Goal: Transaction & Acquisition: Purchase product/service

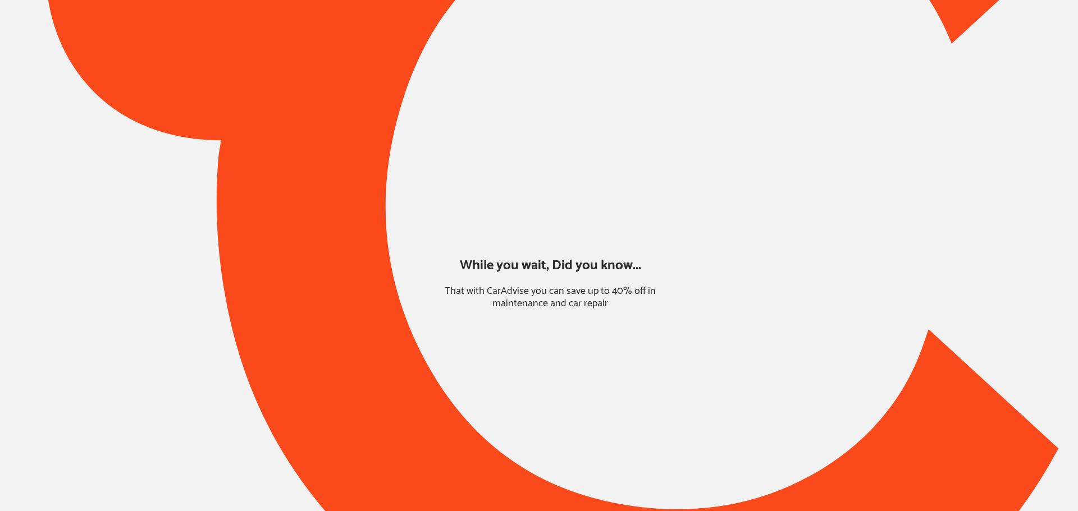
type input "*****"
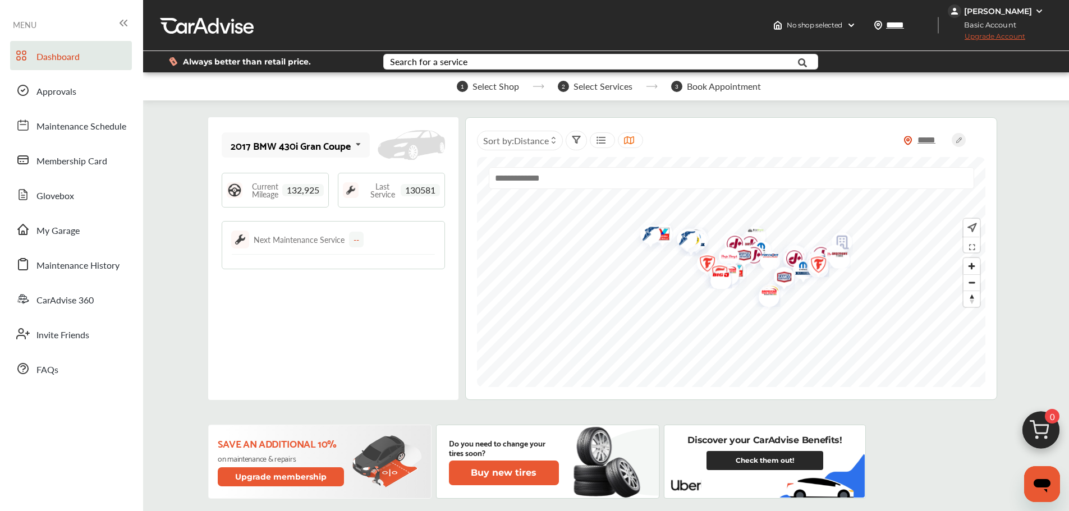
click at [980, 9] on div "[PERSON_NAME]" at bounding box center [998, 11] width 68 height 10
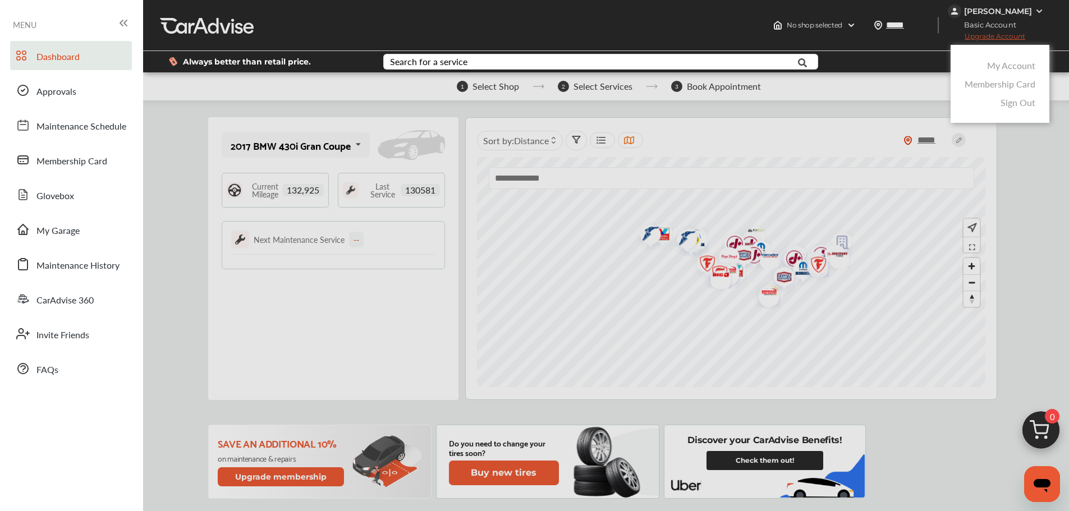
click at [994, 67] on link "My Account" at bounding box center [1011, 65] width 48 height 13
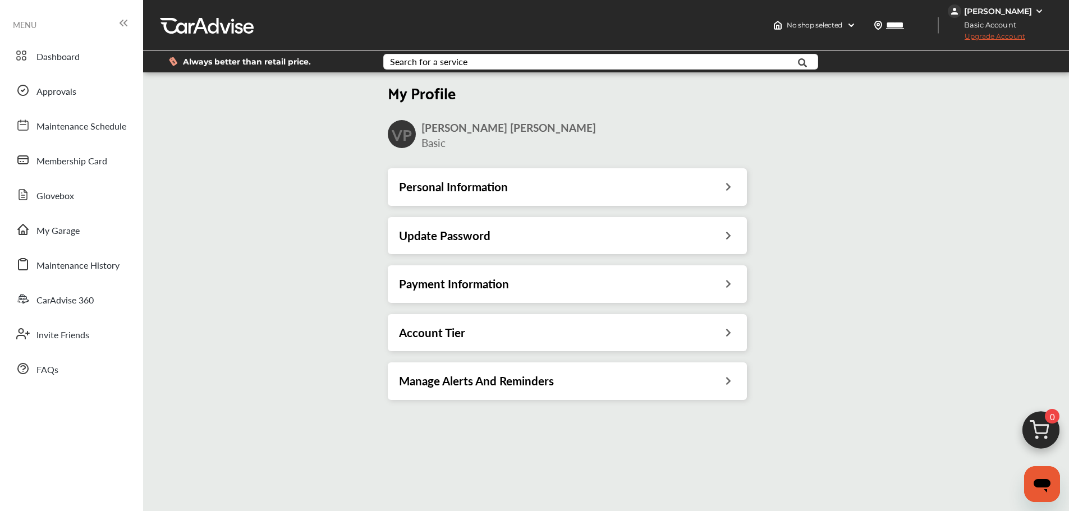
click at [563, 289] on div "Payment Information" at bounding box center [567, 284] width 337 height 15
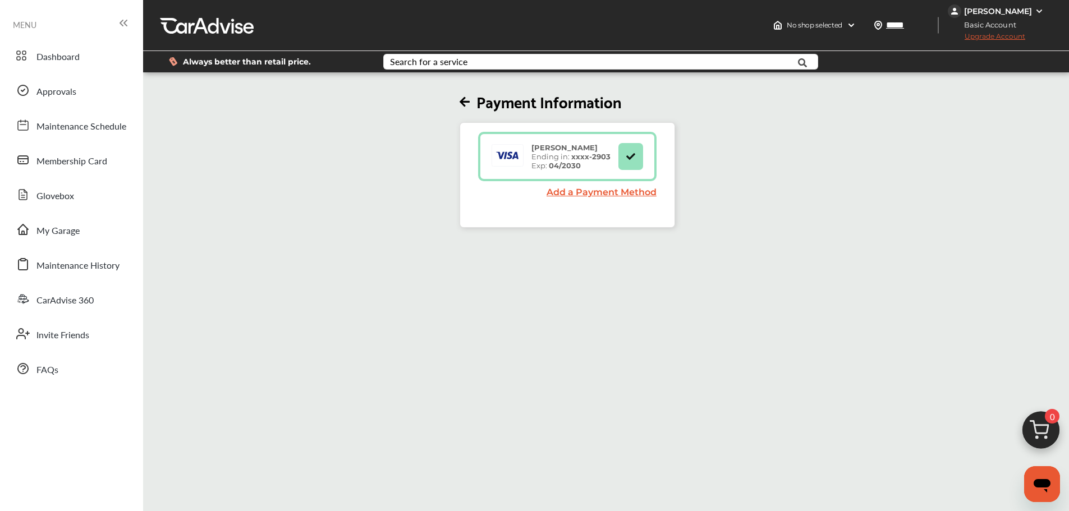
click at [63, 234] on span "My Garage" at bounding box center [57, 231] width 43 height 15
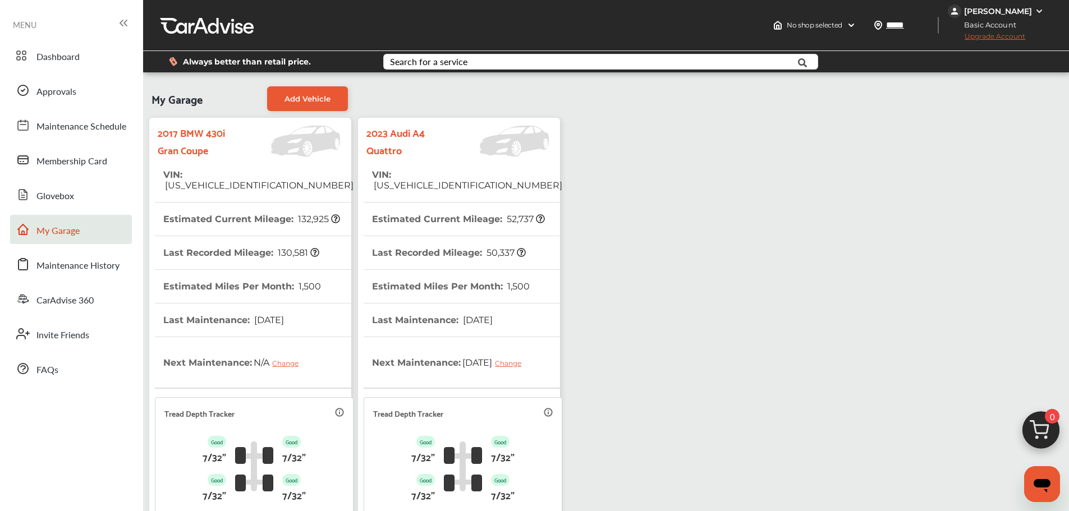
click at [466, 319] on th "Last Maintenance : [DATE]" at bounding box center [432, 320] width 121 height 33
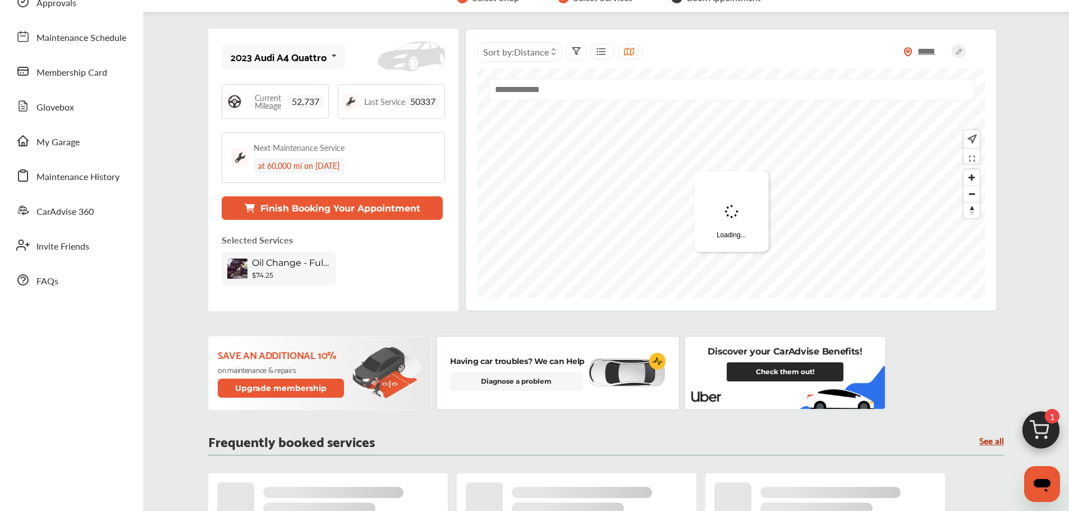
scroll to position [4, 0]
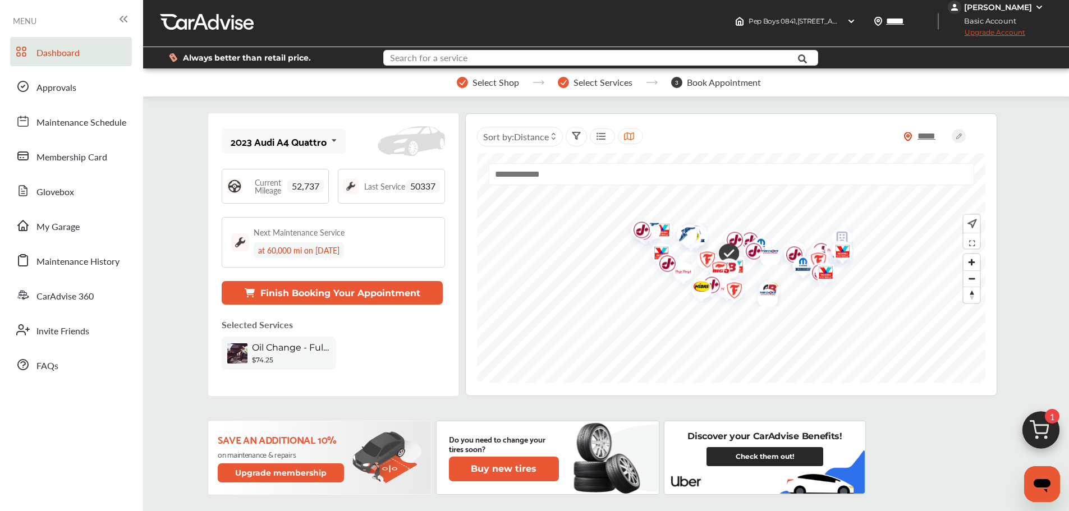
click at [425, 68] on input "text" at bounding box center [583, 59] width 397 height 17
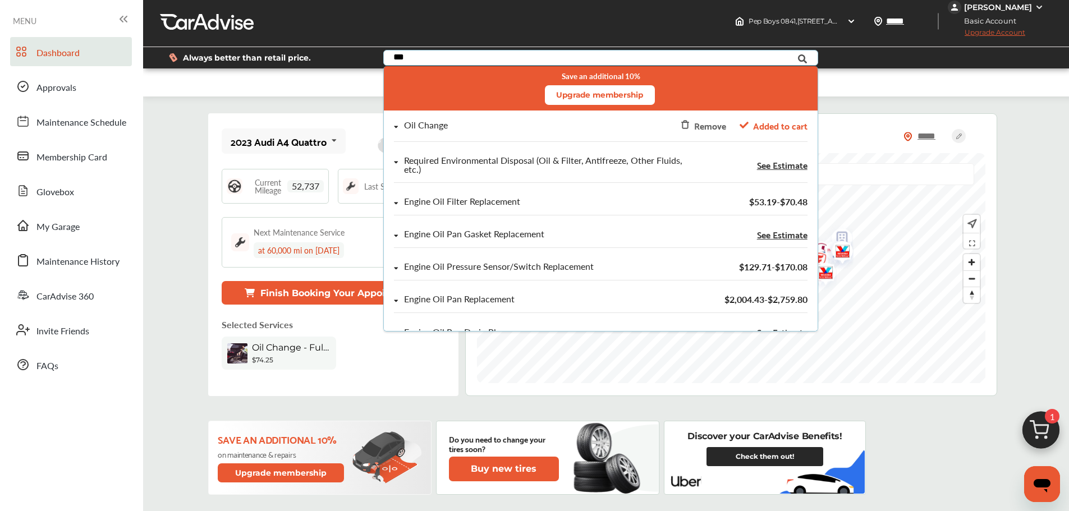
type input "***"
click at [457, 131] on div "Oil Change Remove Added to cart" at bounding box center [600, 125] width 413 height 15
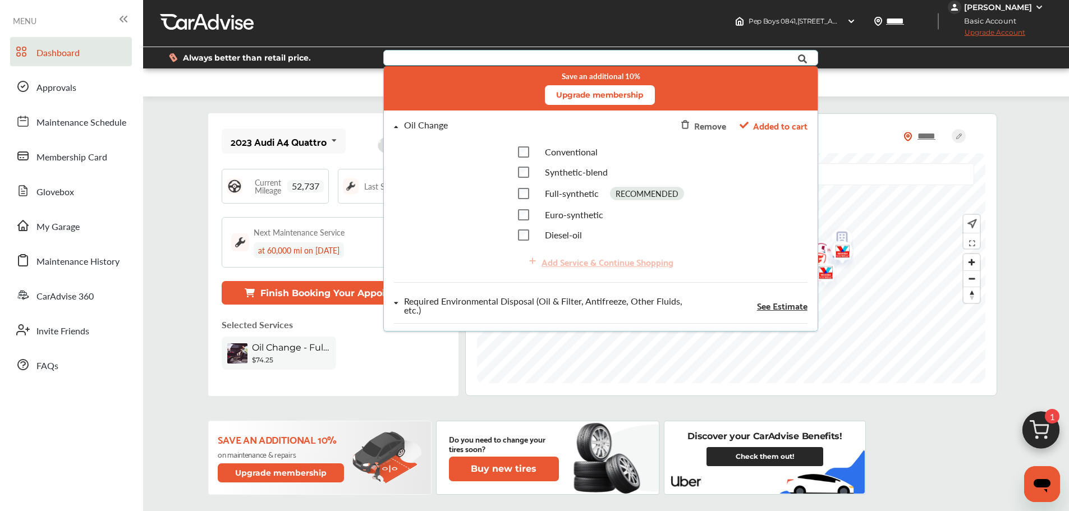
click at [1046, 425] on img at bounding box center [1041, 433] width 54 height 54
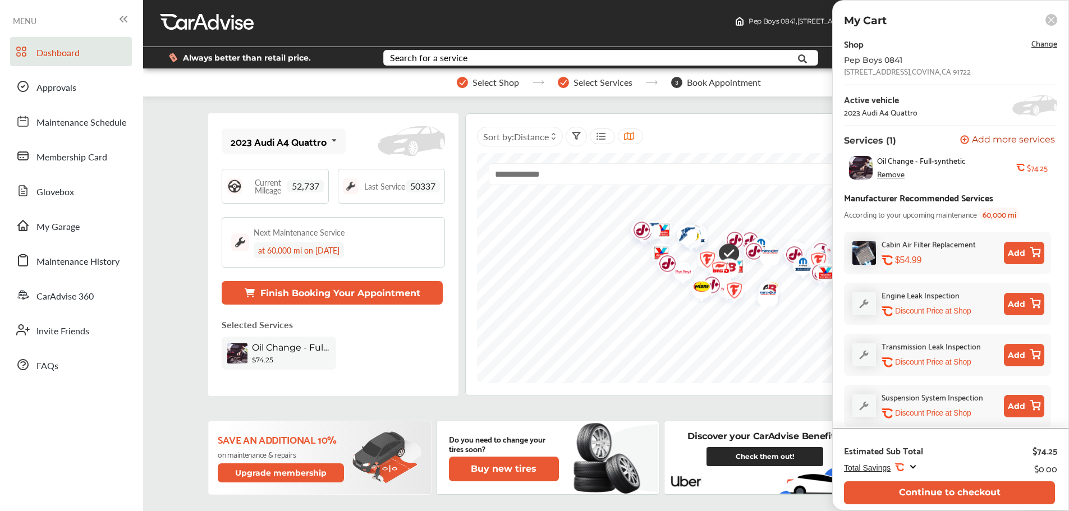
click at [963, 494] on button "Continue to checkout" at bounding box center [949, 493] width 211 height 23
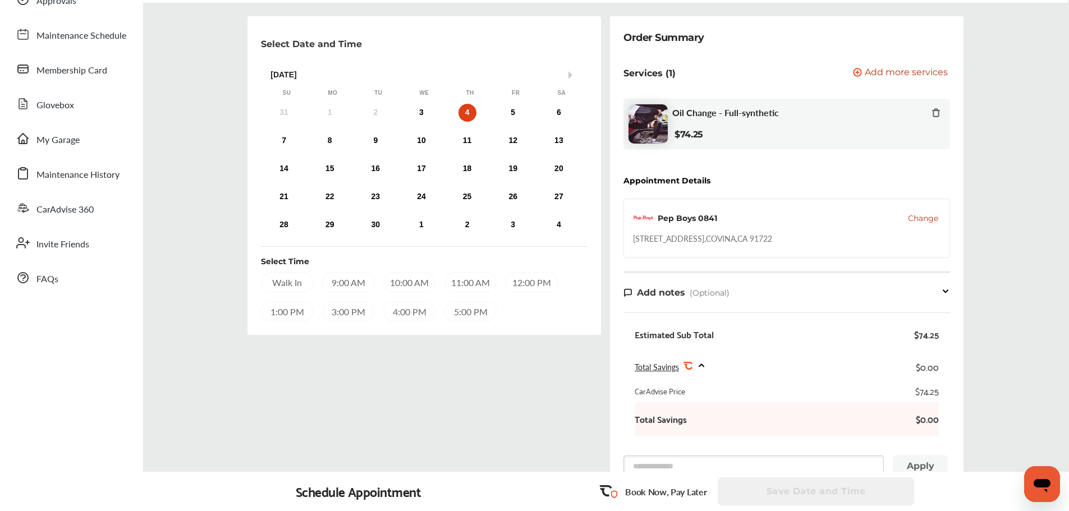
scroll to position [66, 0]
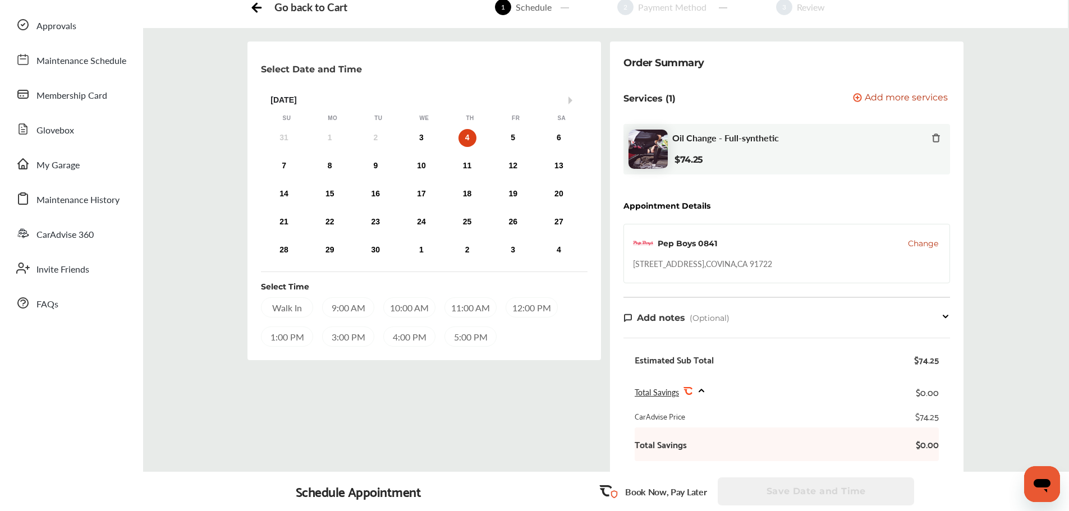
click at [419, 154] on div "31 1 2 3 4 5 6 7 8 9 10 11 12 13 14 15 16 17 18 19 20 21 22 23 24 25 26 27 28 2…" at bounding box center [421, 194] width 321 height 135
click at [422, 189] on div "31 1 2 3 4 5 6 7 8 9 10 11 12 13 14 15 16 17 18 19 20 21 22 23 24 25 26 27 28 2…" at bounding box center [421, 194] width 321 height 135
click at [420, 132] on div "3" at bounding box center [422, 138] width 18 height 18
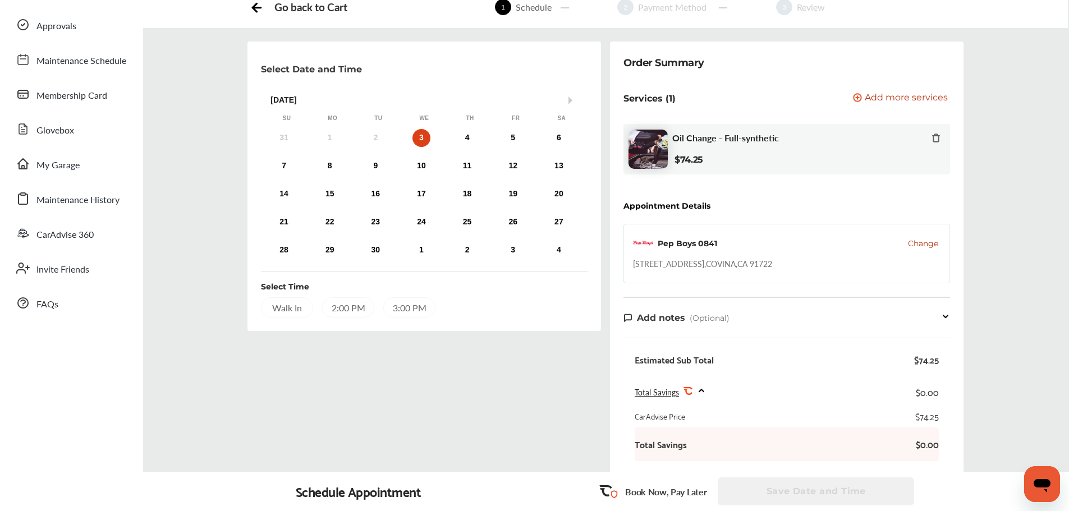
click at [288, 307] on div "Walk In" at bounding box center [287, 307] width 52 height 20
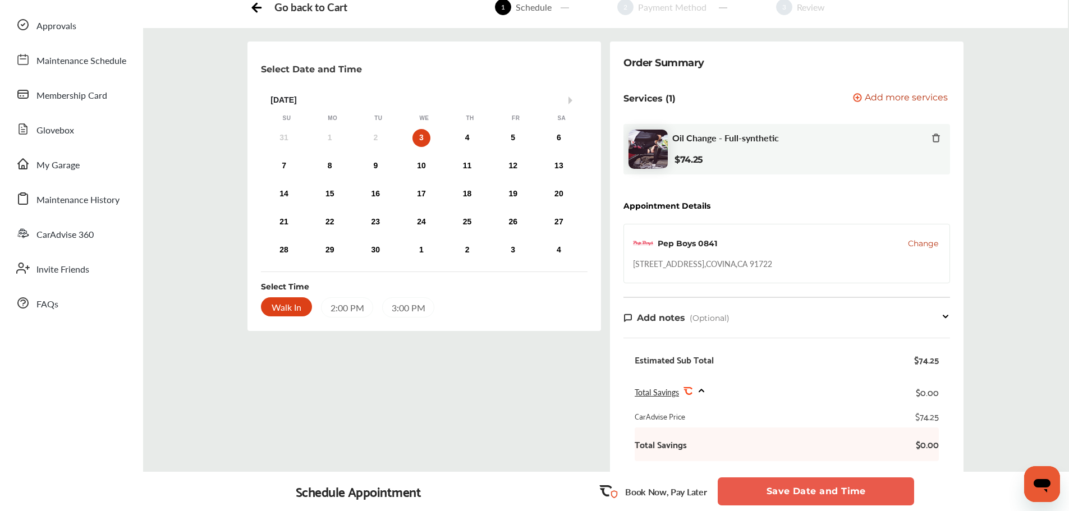
click at [813, 492] on button "Save Date and Time" at bounding box center [816, 492] width 196 height 28
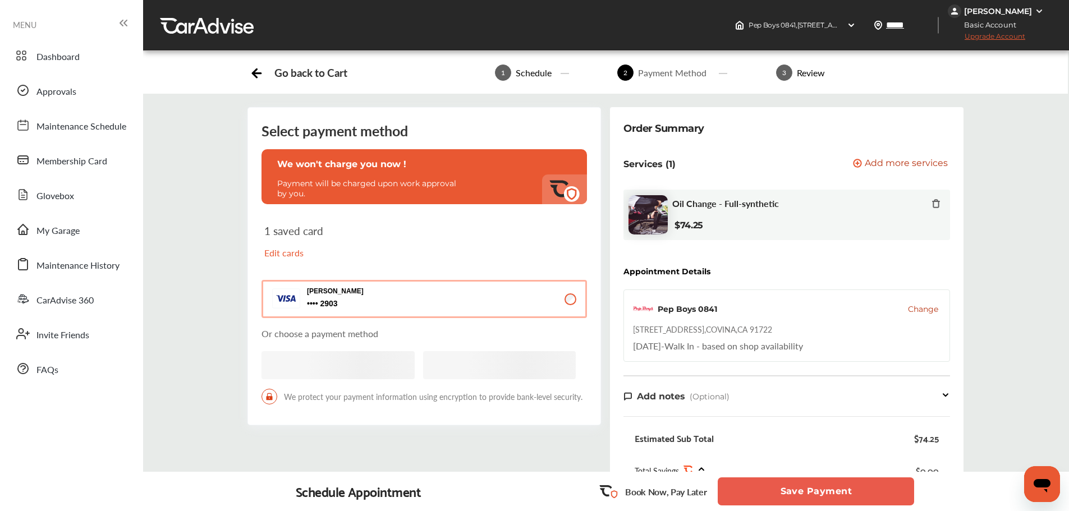
click at [813, 492] on button "Save Payment" at bounding box center [816, 492] width 196 height 28
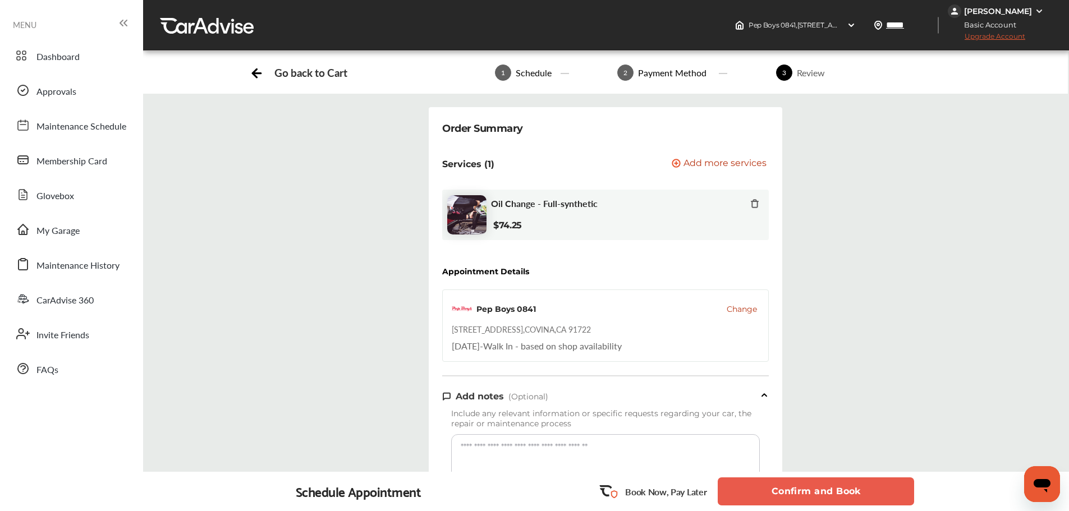
click at [813, 492] on button "Confirm and Book" at bounding box center [816, 492] width 196 height 28
